Goal: Task Accomplishment & Management: Use online tool/utility

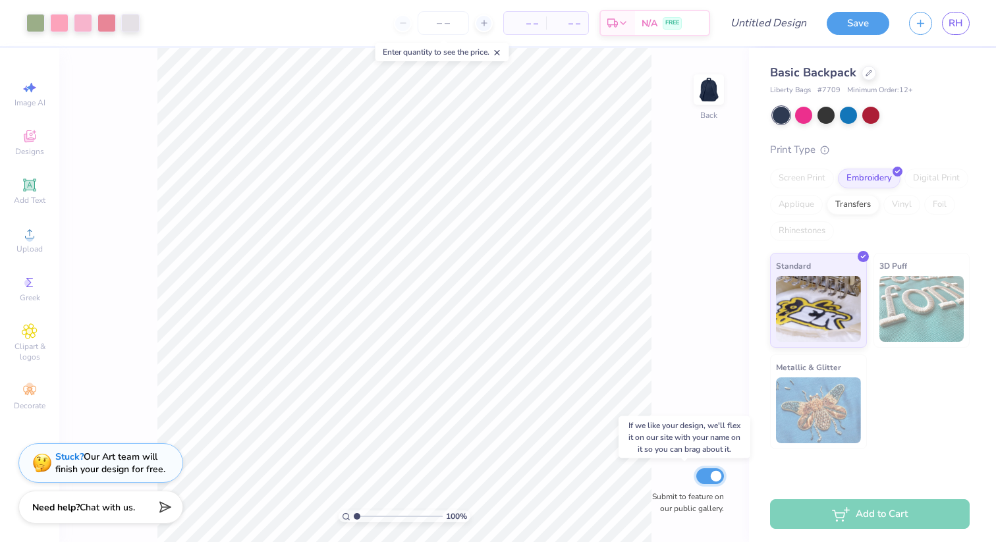
click at [712, 475] on input "Submit to feature on our public gallery." at bounding box center [710, 476] width 28 height 16
checkbox input "false"
click at [870, 75] on div at bounding box center [869, 72] width 14 height 14
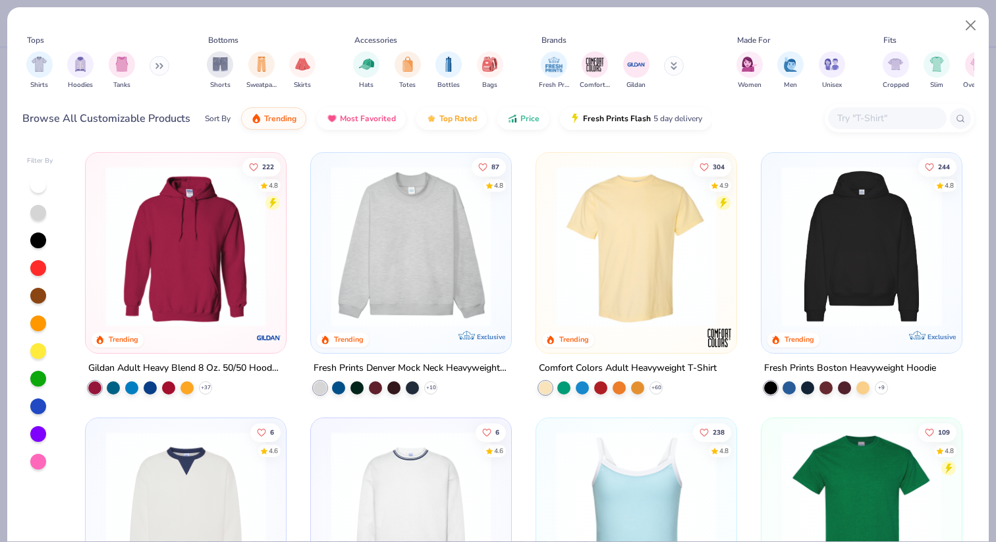
click at [152, 65] on button at bounding box center [160, 66] width 20 height 20
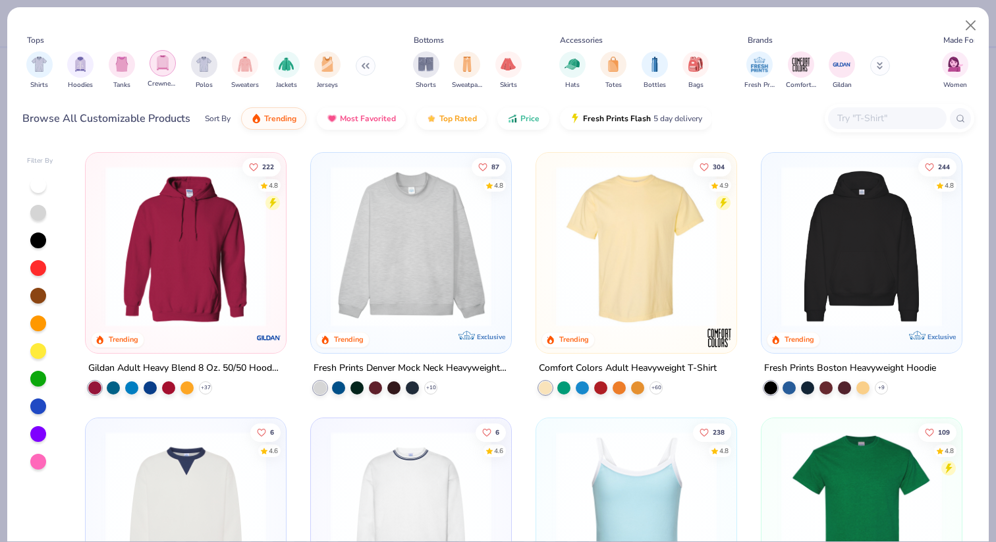
click at [159, 63] on img "filter for Crewnecks" at bounding box center [162, 62] width 14 height 15
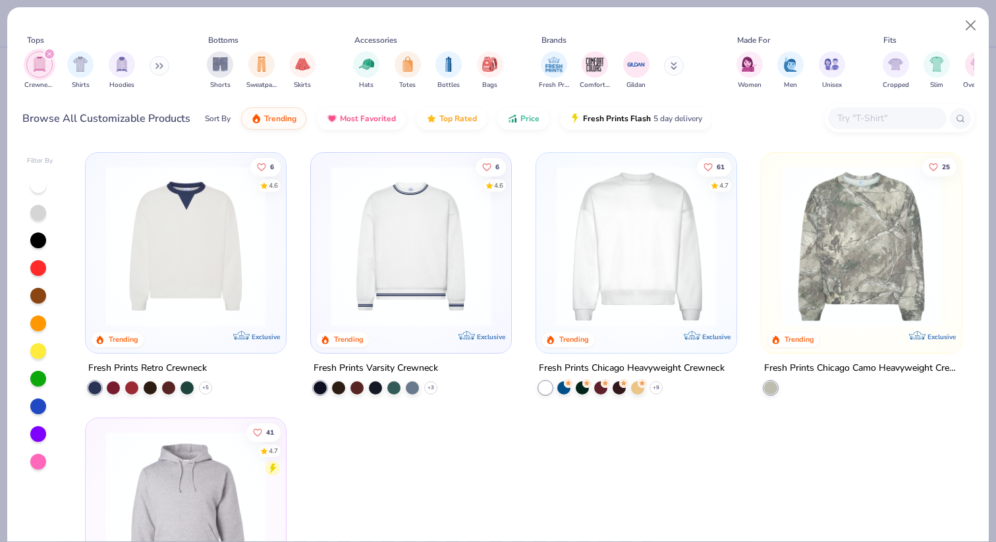
click at [584, 227] on img at bounding box center [636, 246] width 174 height 161
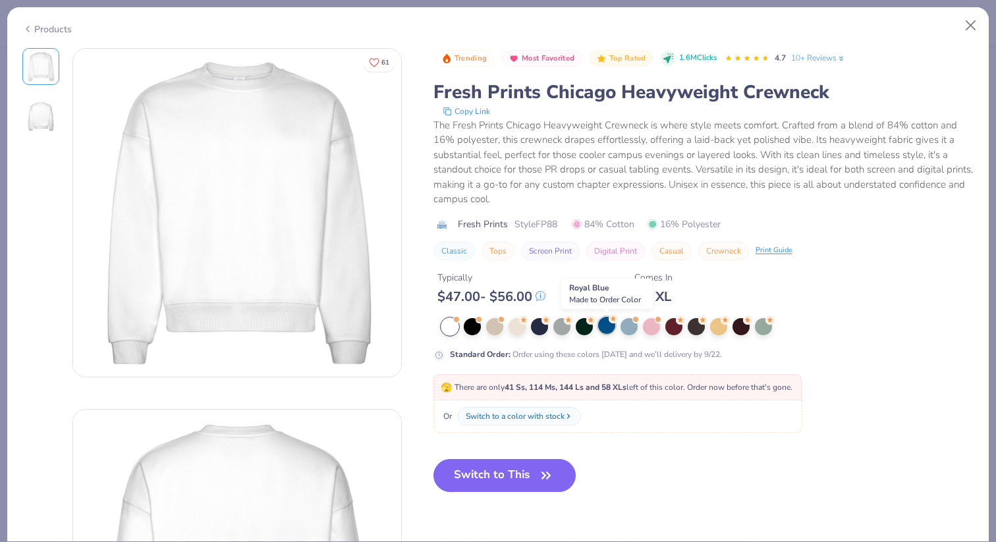
click at [607, 331] on div at bounding box center [606, 325] width 17 height 17
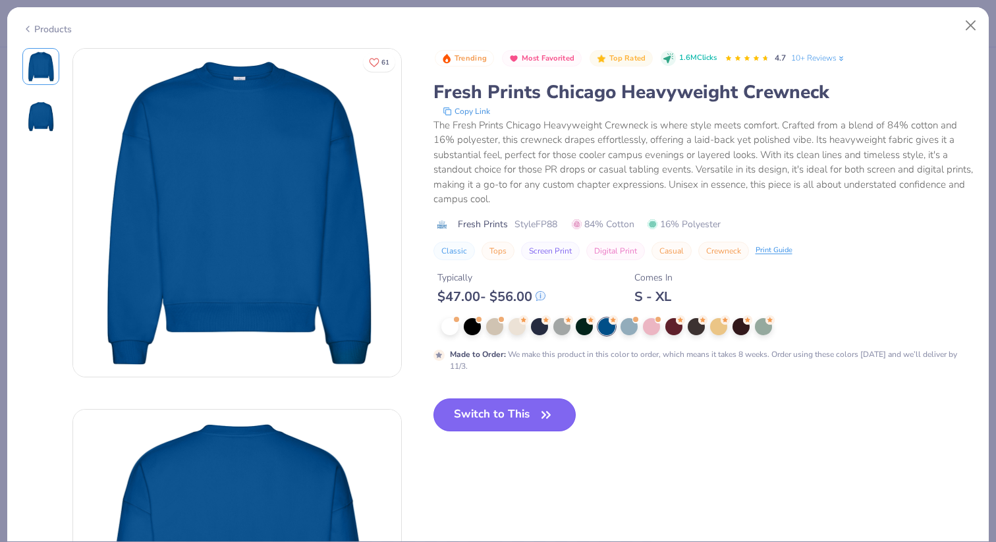
click at [555, 418] on icon "button" at bounding box center [546, 415] width 18 height 18
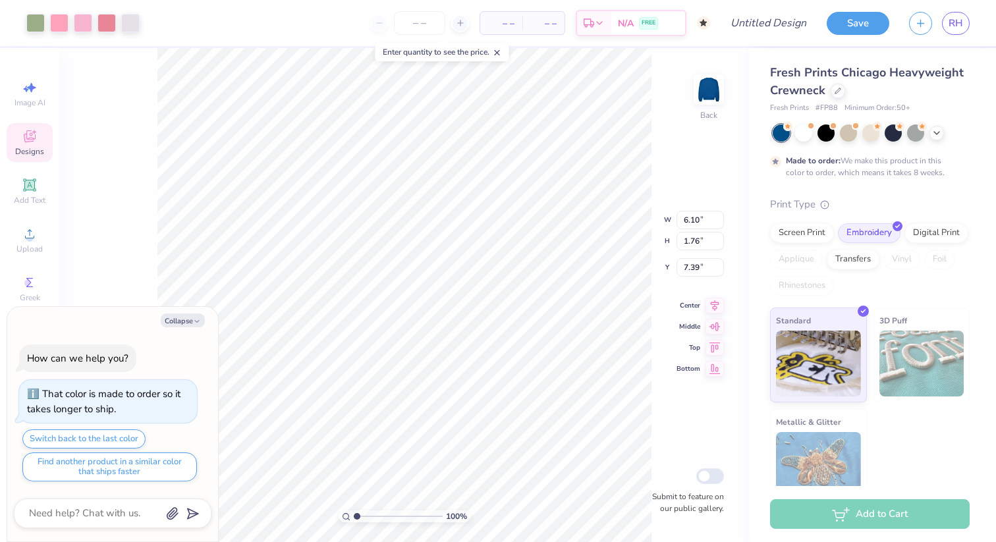
type textarea "x"
type input "3.00"
type textarea "x"
type input "9.88"
type input "2.84"
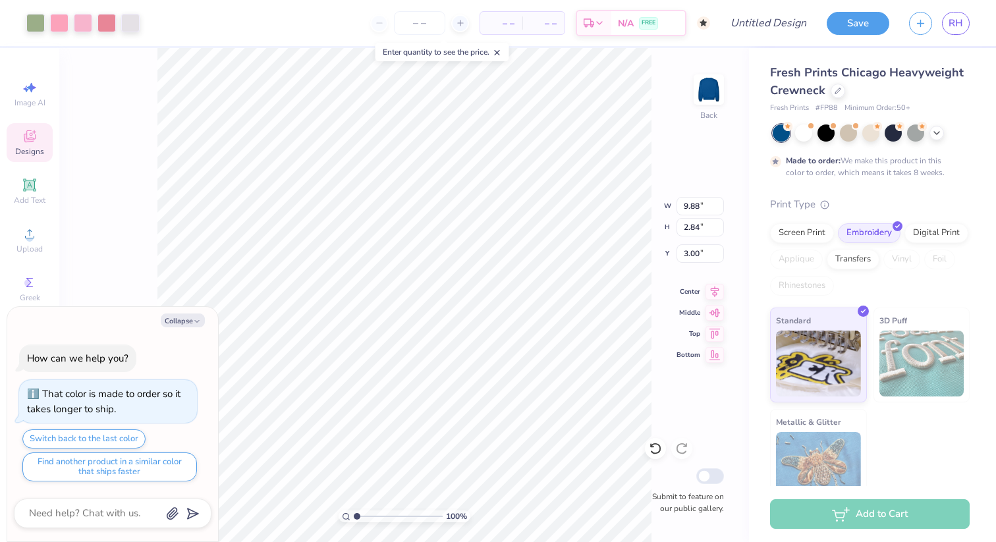
type textarea "x"
type input "11.89"
type input "3.42"
click at [179, 323] on button "Collapse" at bounding box center [183, 321] width 44 height 14
type textarea "x"
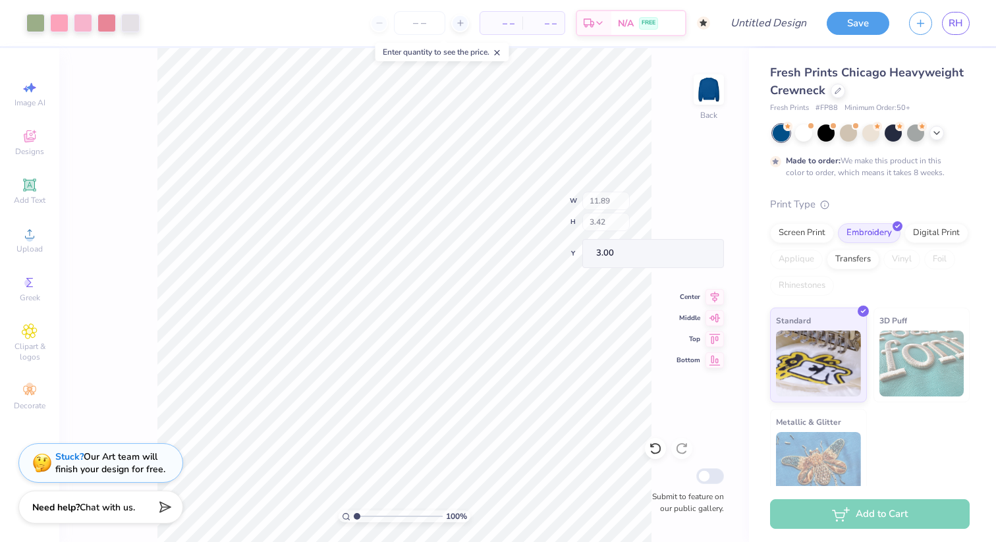
type input "7.96"
type input "0.37"
type input "4.82"
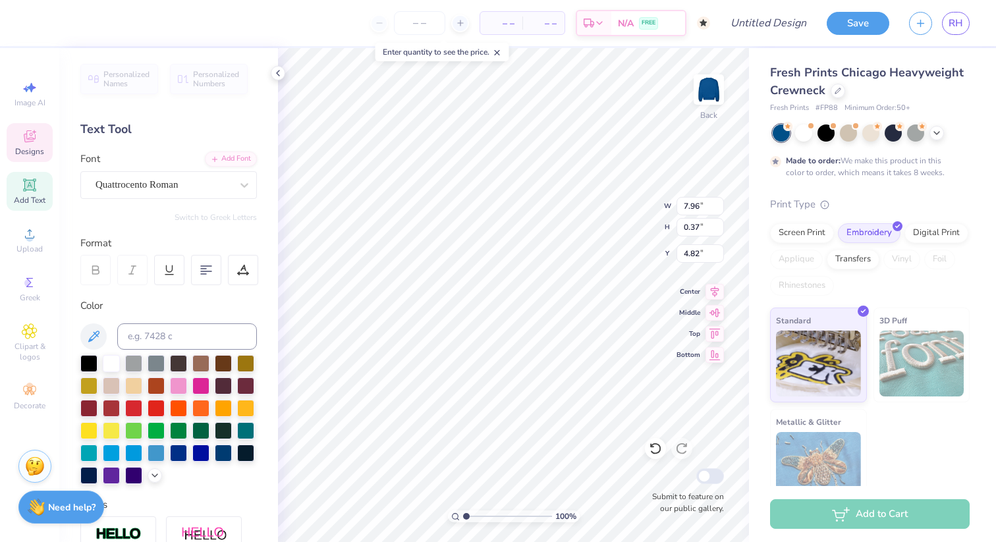
type textarea "UNIVERSITY"
type input "4.33"
type input "2.30"
type input "0.28"
type input "5.67"
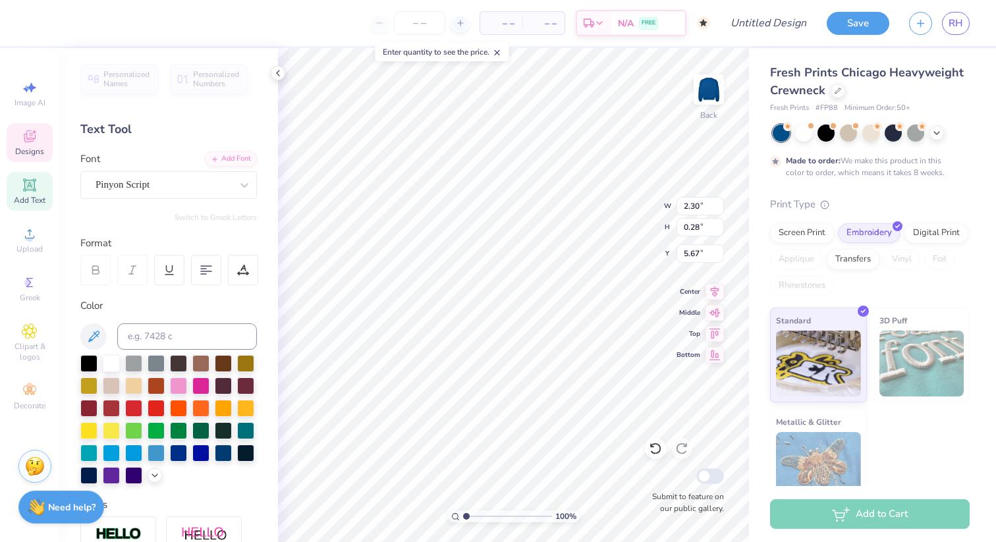
type input "4.78"
type input "0.43"
type input "4.79"
type input "11.89"
type input "2.00"
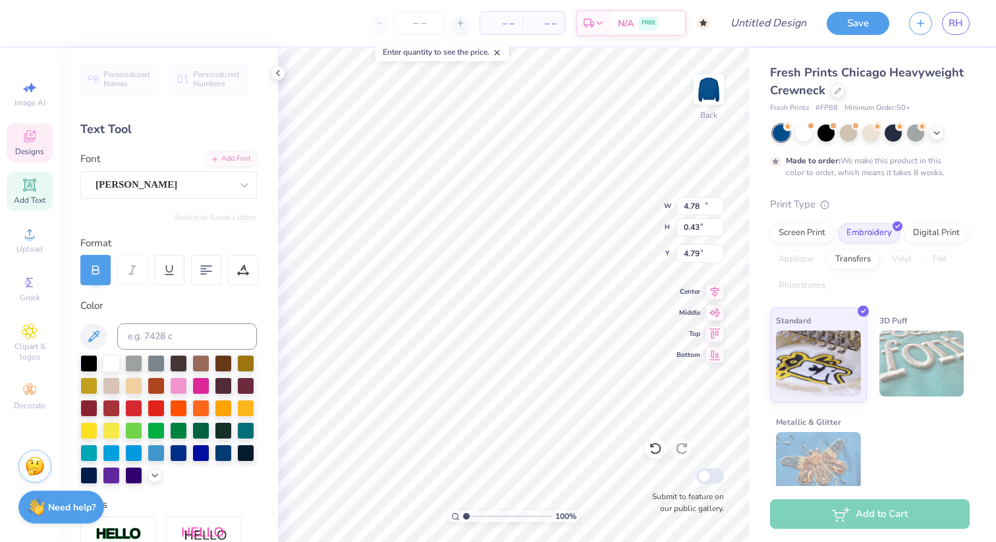
type input "3.00"
type input "1.14"
type input "0.91"
type input "5.51"
type input "0.88"
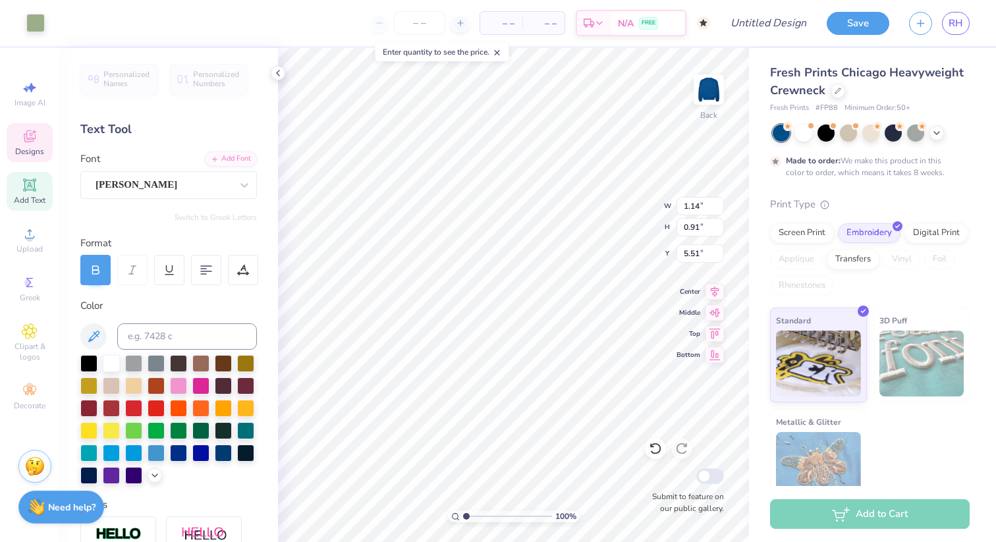
type input "0.70"
type input "5.46"
type input "0.56"
type input "0.62"
type input "5.05"
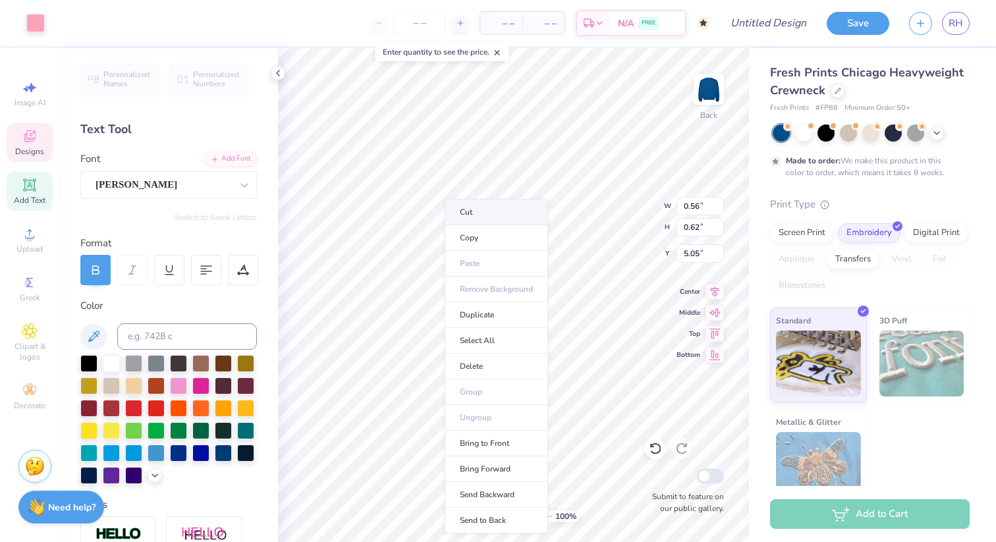
click at [456, 198] on body "Art colors – – Per Item – – Total Est. Delivery N/A FREE Design Title Save RH I…" at bounding box center [498, 271] width 996 height 542
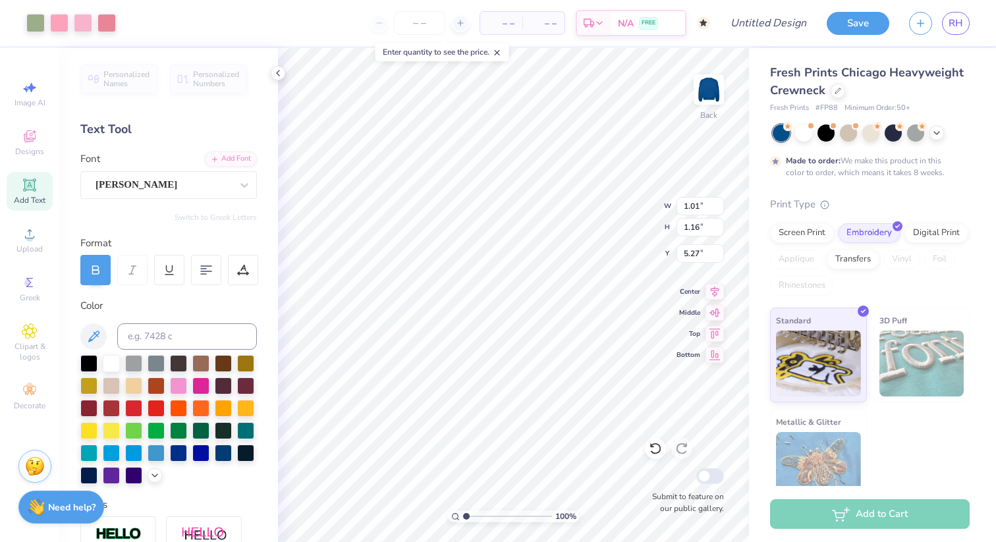
type input "1.01"
type input "1.16"
type input "5.09"
type input "10.62"
type input "1.79"
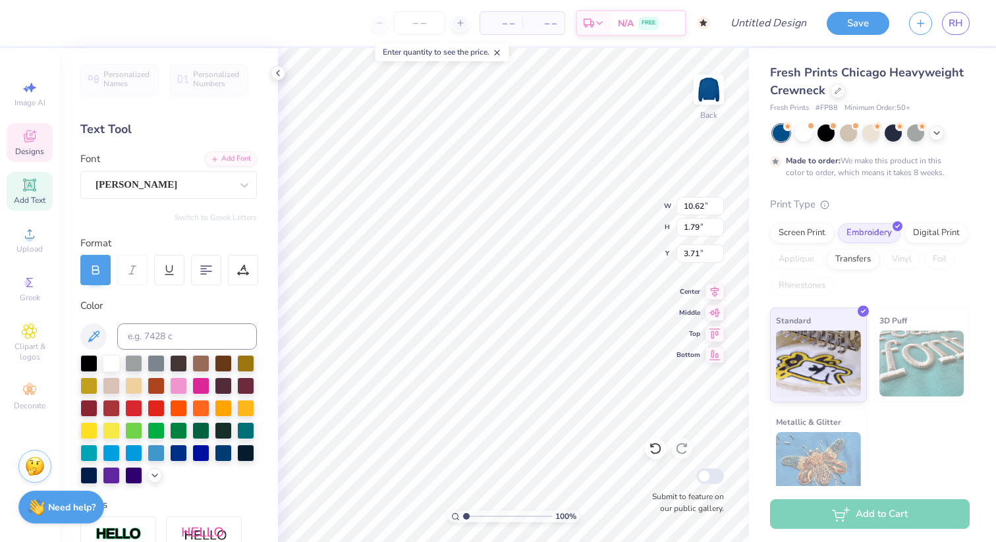
type input "3.71"
type input "3.99"
type input "1.21"
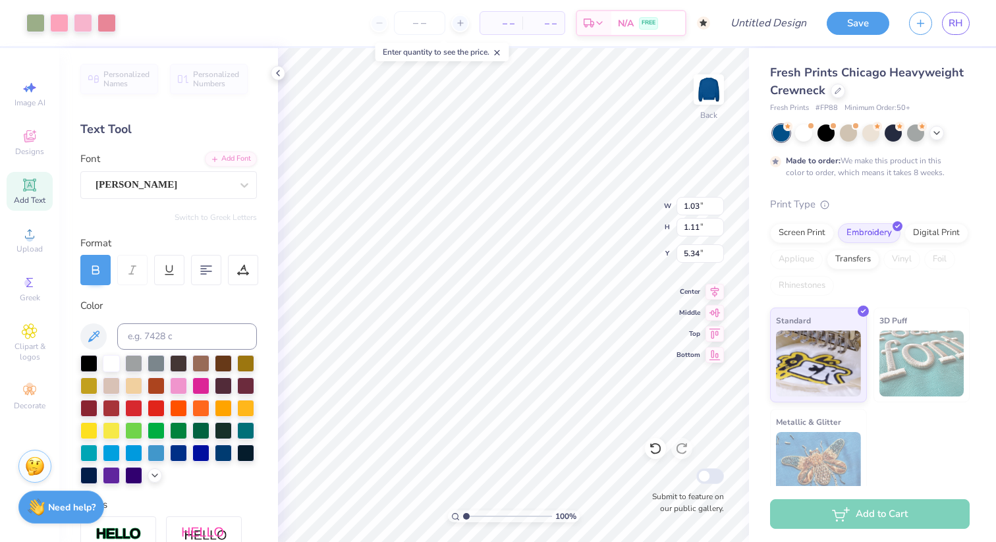
type input "4.84"
type input "4.80"
type input "3.43"
type textarea "B e t a Pi"
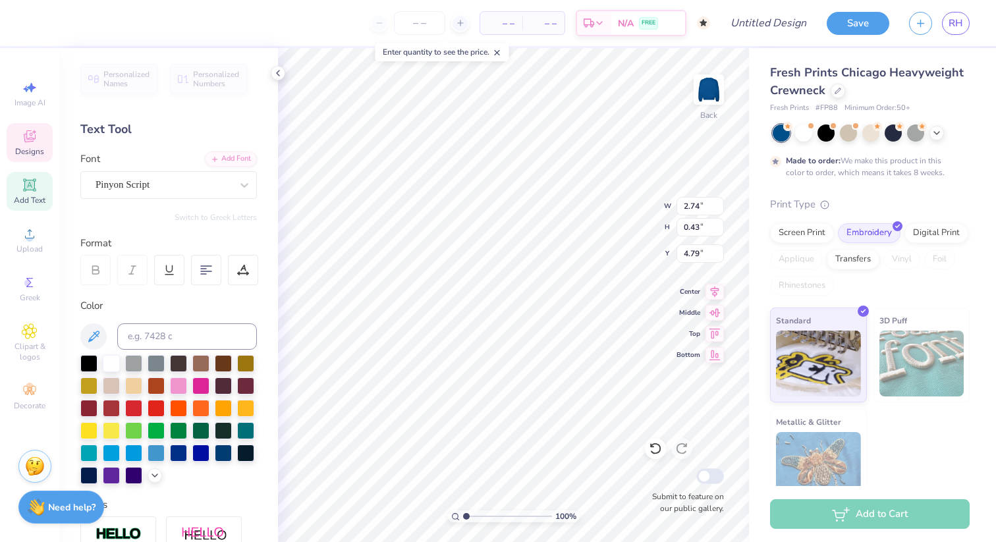
type input "4.63"
type input "5.46"
type input "3.27"
type input "4.41"
type input "5.06"
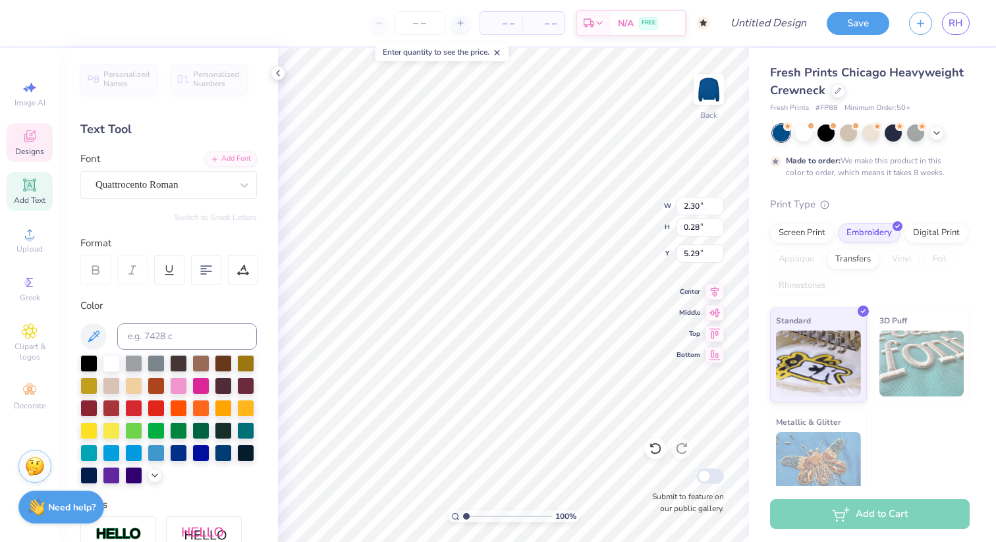
type input "5.29"
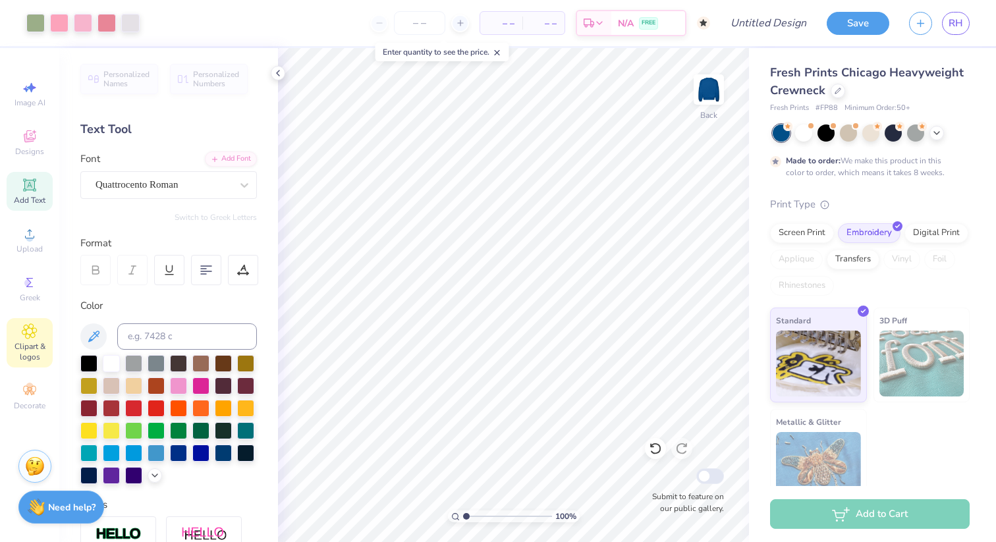
click at [29, 358] on span "Clipart & logos" at bounding box center [30, 351] width 46 height 21
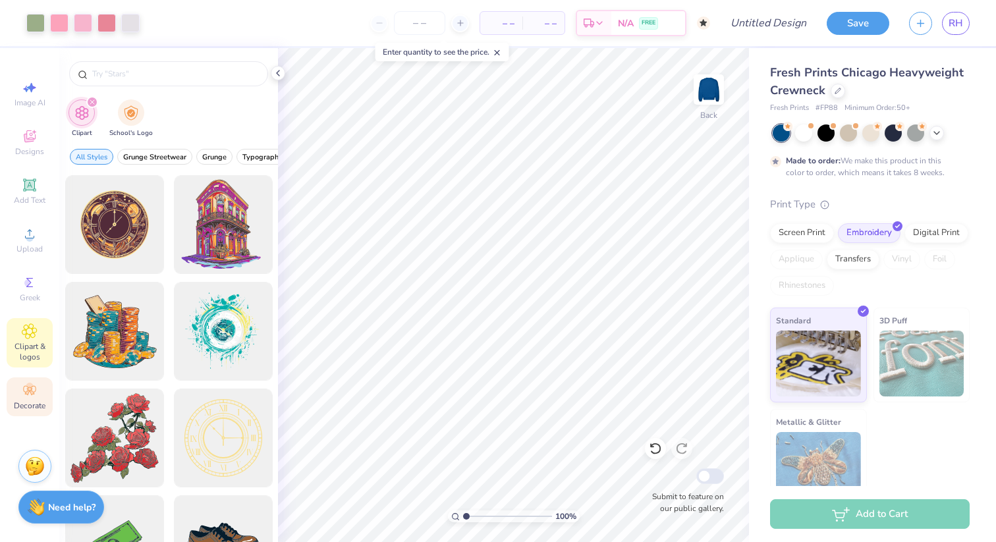
click at [31, 397] on icon at bounding box center [30, 391] width 16 height 16
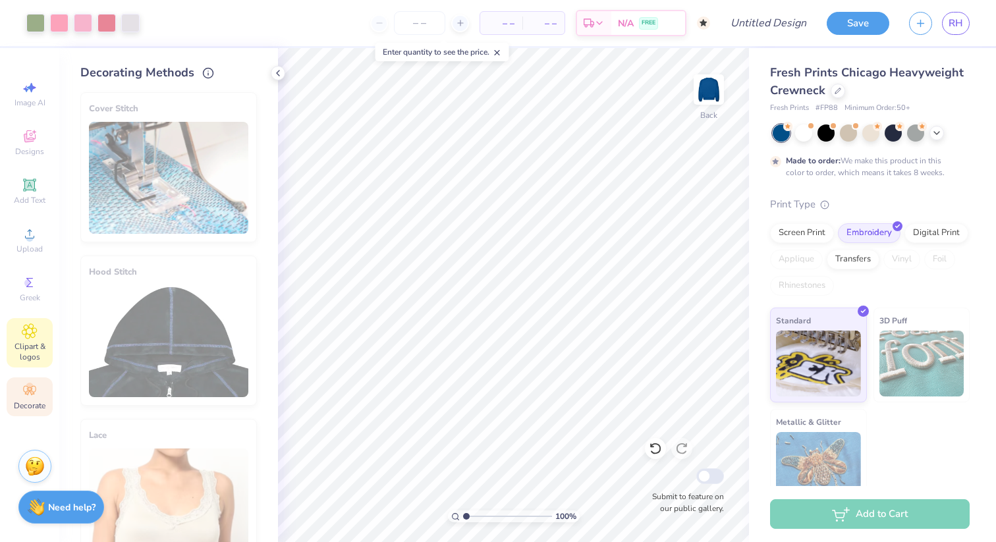
click at [35, 355] on span "Clipart & logos" at bounding box center [30, 351] width 46 height 21
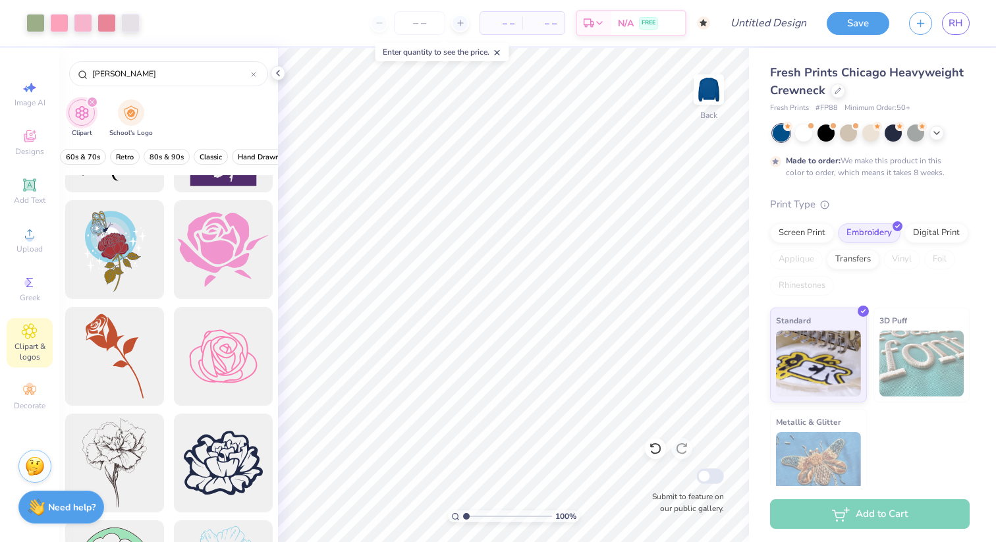
scroll to position [0, 0]
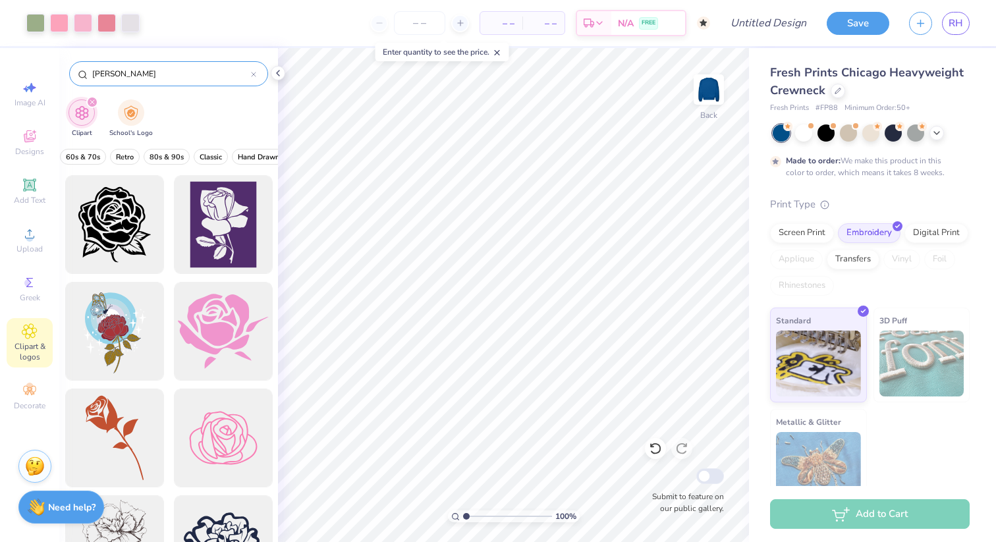
drag, startPoint x: 115, startPoint y: 72, endPoint x: 72, endPoint y: 69, distance: 42.2
click at [72, 70] on div "[PERSON_NAME]" at bounding box center [168, 73] width 199 height 25
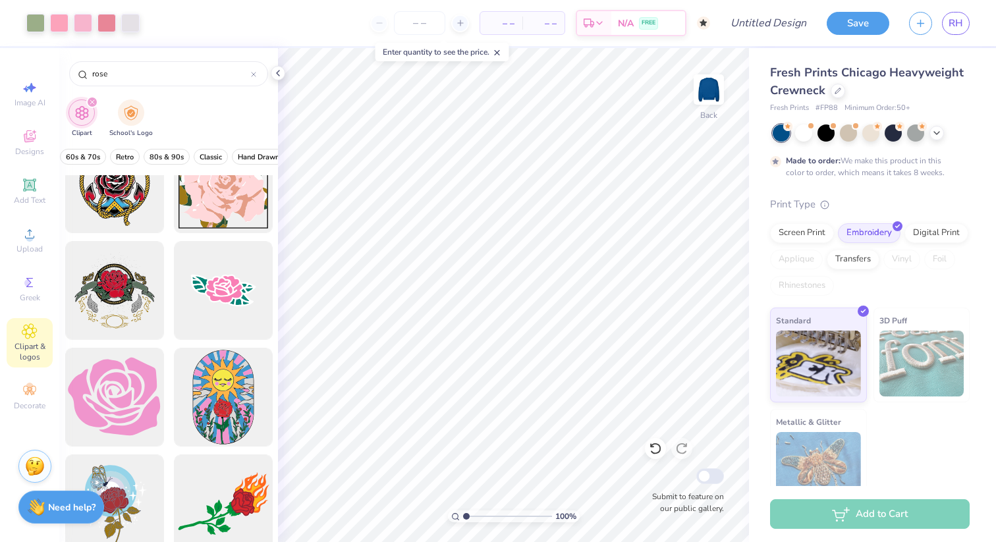
scroll to position [897, 0]
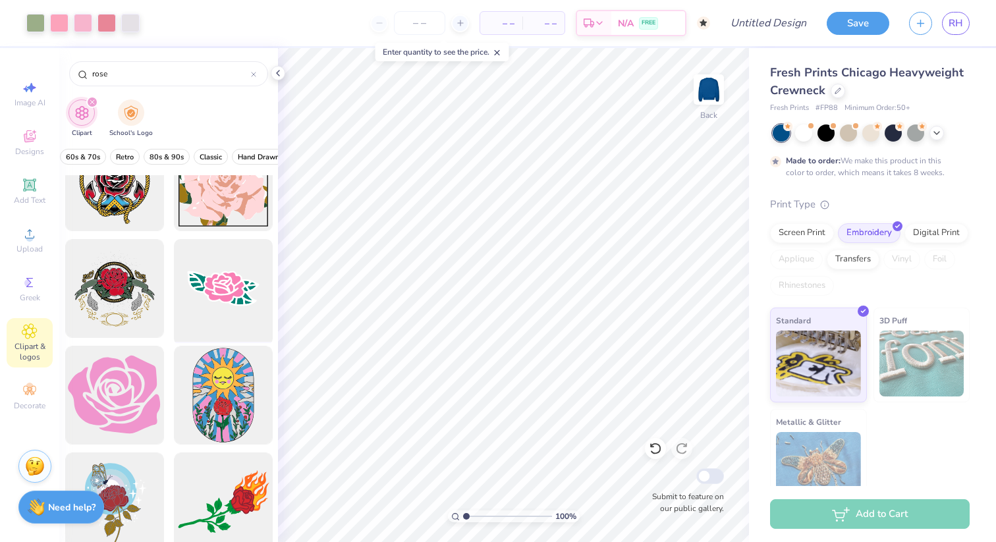
type input "rose"
click at [235, 294] on div at bounding box center [223, 289] width 109 height 109
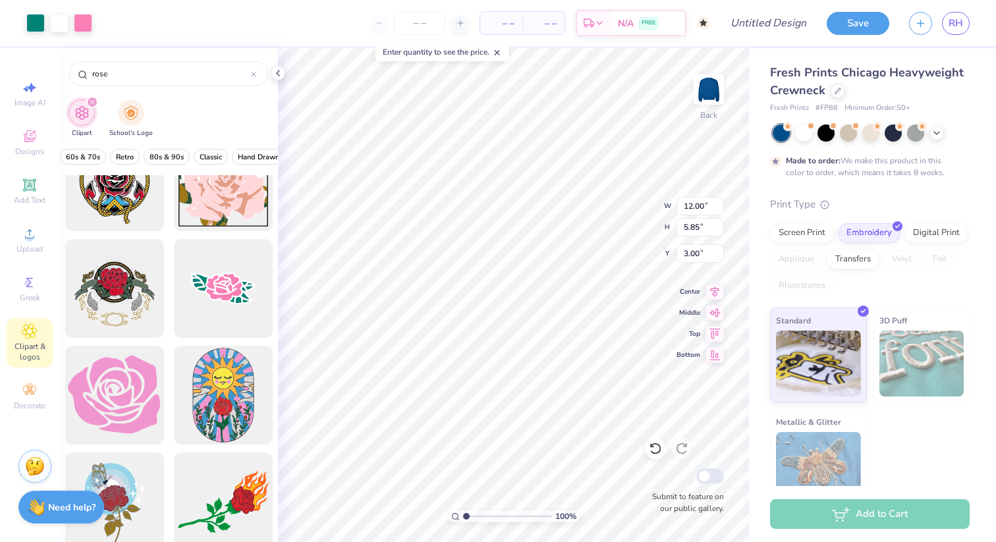
type input "7.68"
type input "3.75"
type input "8.63"
type input "4.41"
type input "3.09"
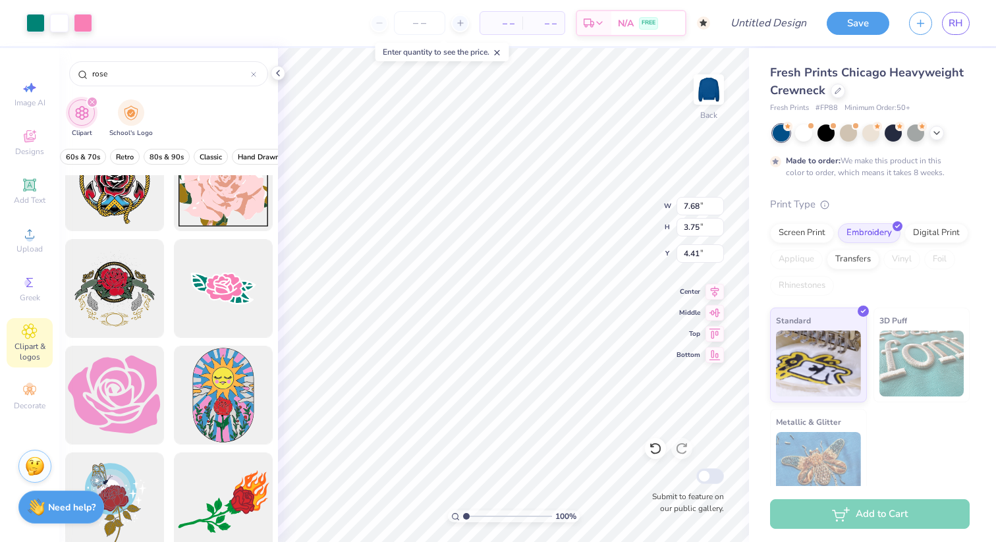
type input "1.51"
type input "4.54"
type input "0.49"
type input "0.53"
type input "4.80"
